Goal: Transaction & Acquisition: Book appointment/travel/reservation

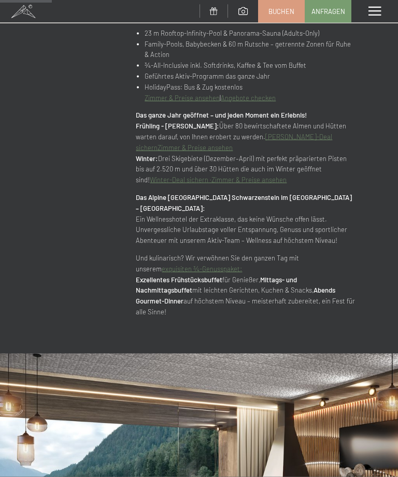
scroll to position [673, 0]
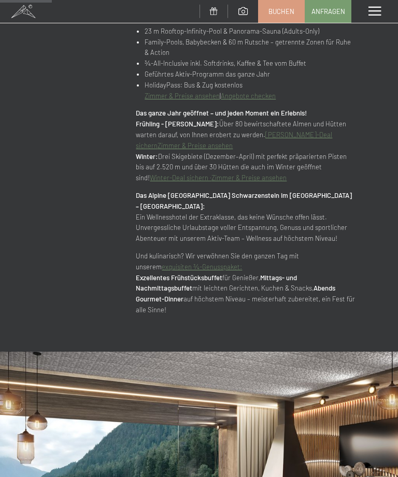
click at [223, 92] on link "Angebote checken" at bounding box center [248, 96] width 55 height 8
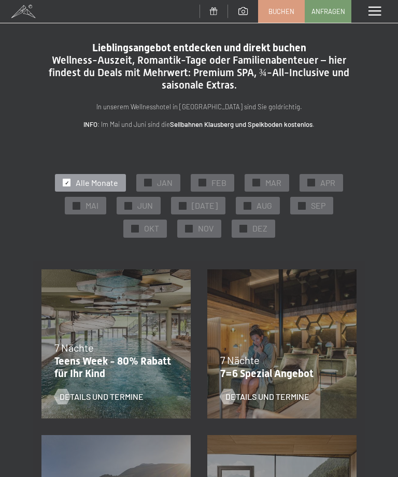
click at [90, 206] on div "✓ MAI" at bounding box center [85, 206] width 41 height 18
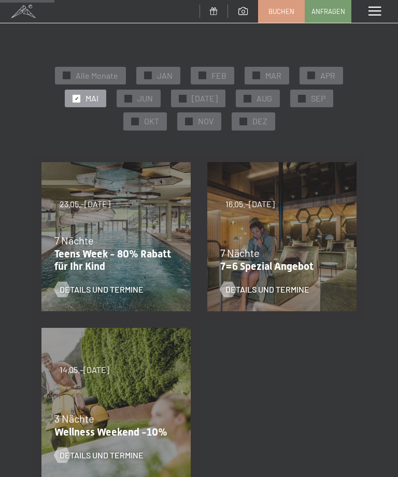
scroll to position [107, 0]
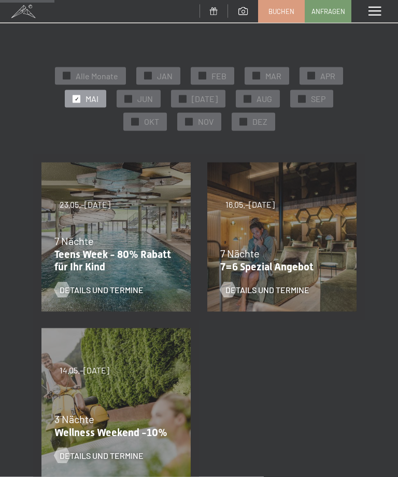
click at [372, 11] on span at bounding box center [374, 11] width 12 height 9
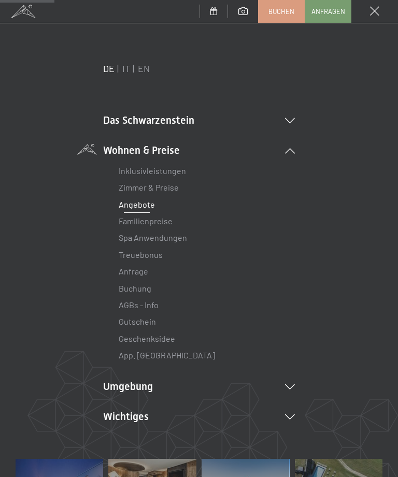
click at [177, 183] on link "Zimmer & Preise" at bounding box center [149, 187] width 60 height 10
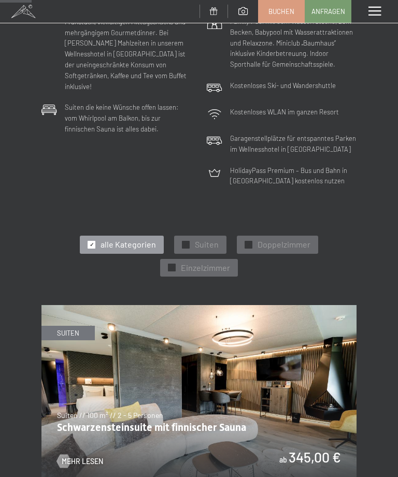
scroll to position [305, 0]
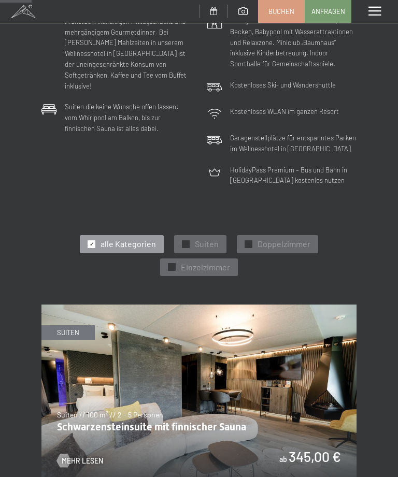
click at [275, 238] on span "Doppelzimmer" at bounding box center [283, 243] width 53 height 11
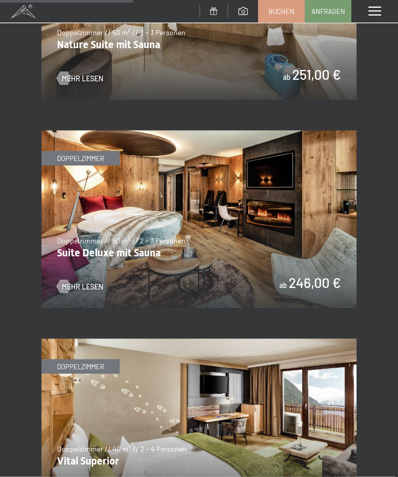
scroll to position [689, 0]
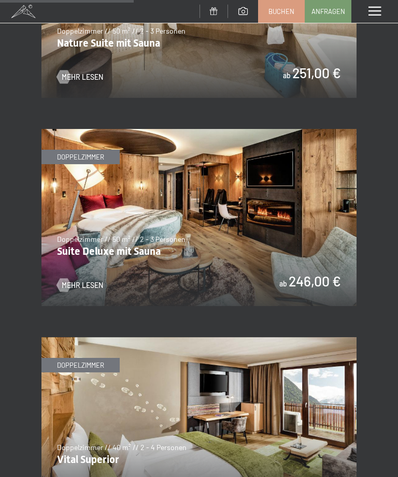
click at [79, 280] on span "Mehr Lesen" at bounding box center [82, 285] width 41 height 10
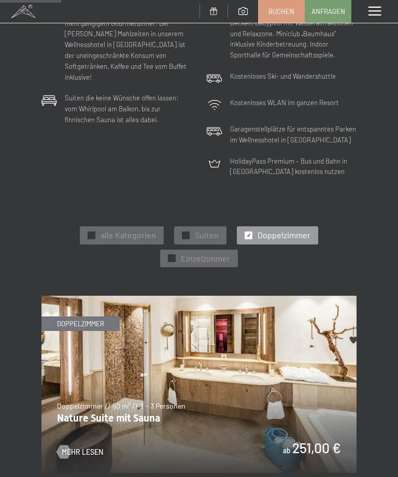
scroll to position [315, 0]
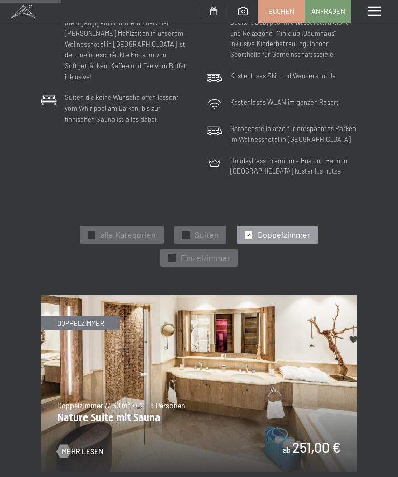
click at [124, 229] on span "alle Kategorien" at bounding box center [127, 234] width 55 height 11
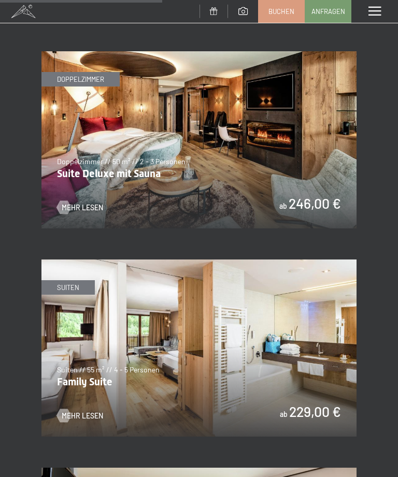
scroll to position [1600, 0]
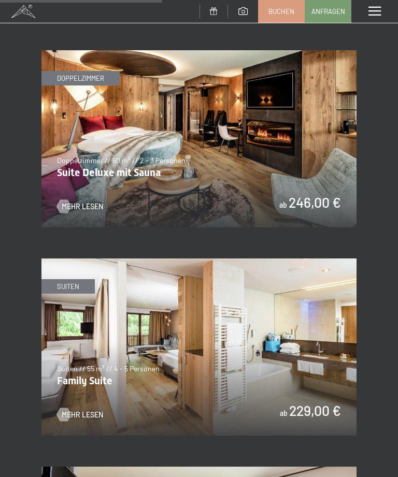
click at [374, 8] on span at bounding box center [374, 11] width 12 height 9
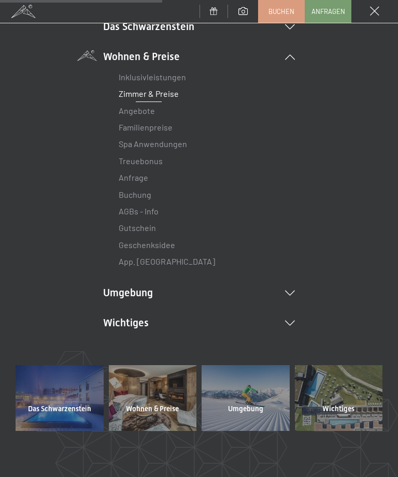
scroll to position [92, 0]
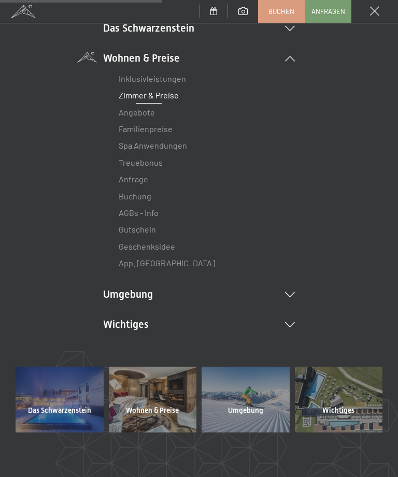
click at [292, 322] on icon at bounding box center [290, 324] width 10 height 5
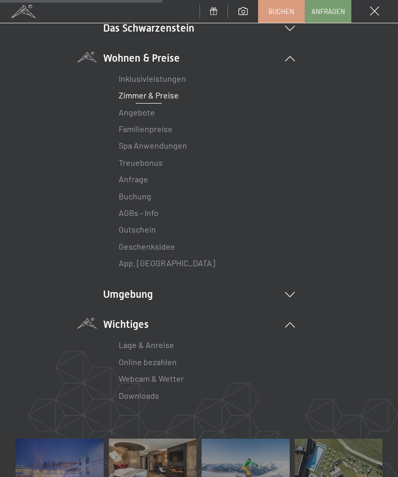
click at [292, 322] on icon at bounding box center [290, 324] width 10 height 5
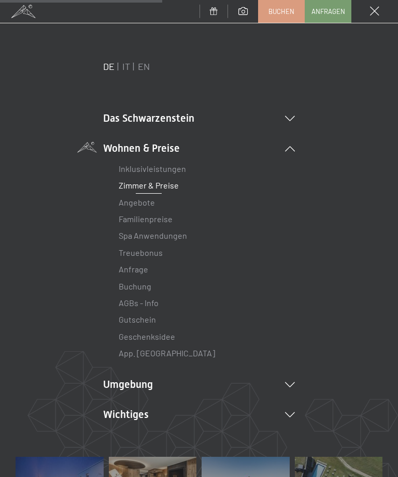
scroll to position [2, 0]
click at [293, 117] on icon at bounding box center [290, 118] width 10 height 5
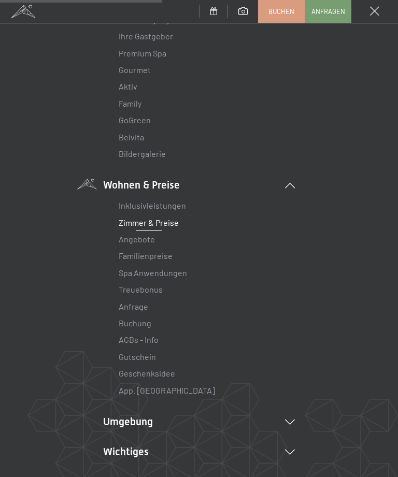
scroll to position [121, 0]
click at [169, 222] on link "Zimmer & Preise" at bounding box center [149, 223] width 60 height 10
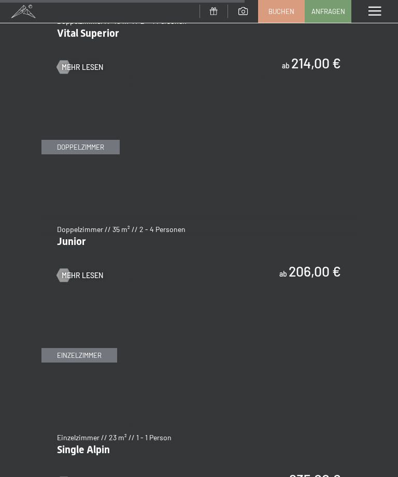
scroll to position [2363, 0]
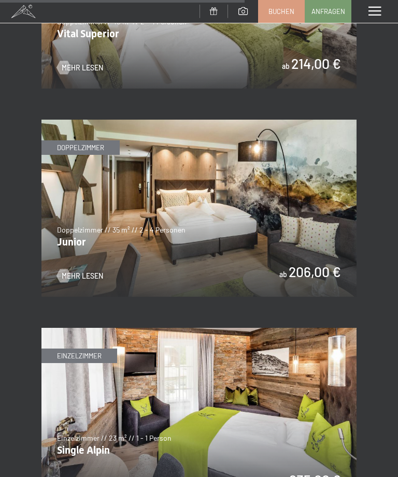
click at [72, 271] on span "Mehr Lesen" at bounding box center [82, 276] width 41 height 10
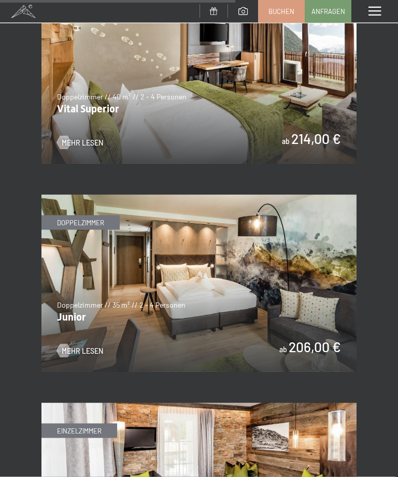
scroll to position [2289, 0]
click at [84, 345] on span "Mehr Lesen" at bounding box center [82, 350] width 41 height 10
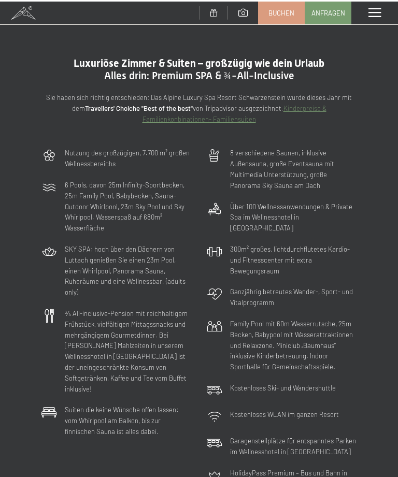
scroll to position [0, 0]
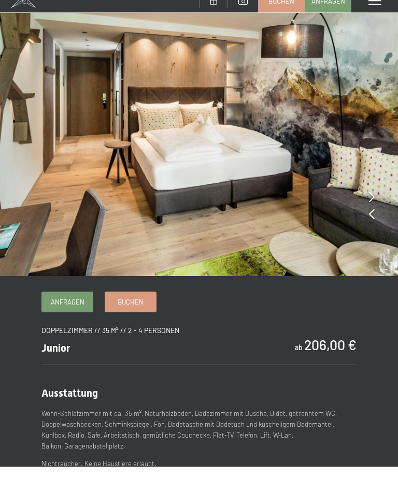
scroll to position [11, 0]
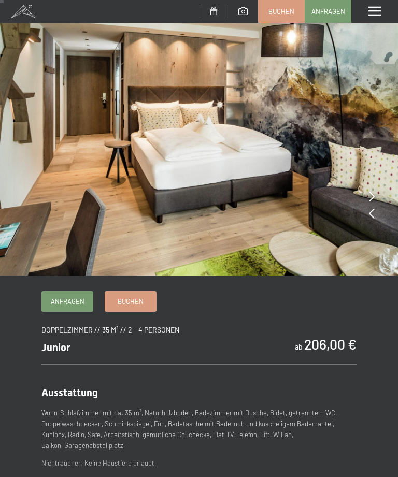
click at [183, 338] on div "Junior ab 206,00 €" at bounding box center [198, 343] width 315 height 19
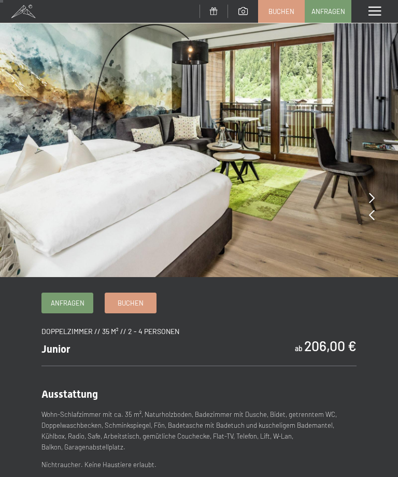
scroll to position [0, 0]
